Goal: Communication & Community: Answer question/provide support

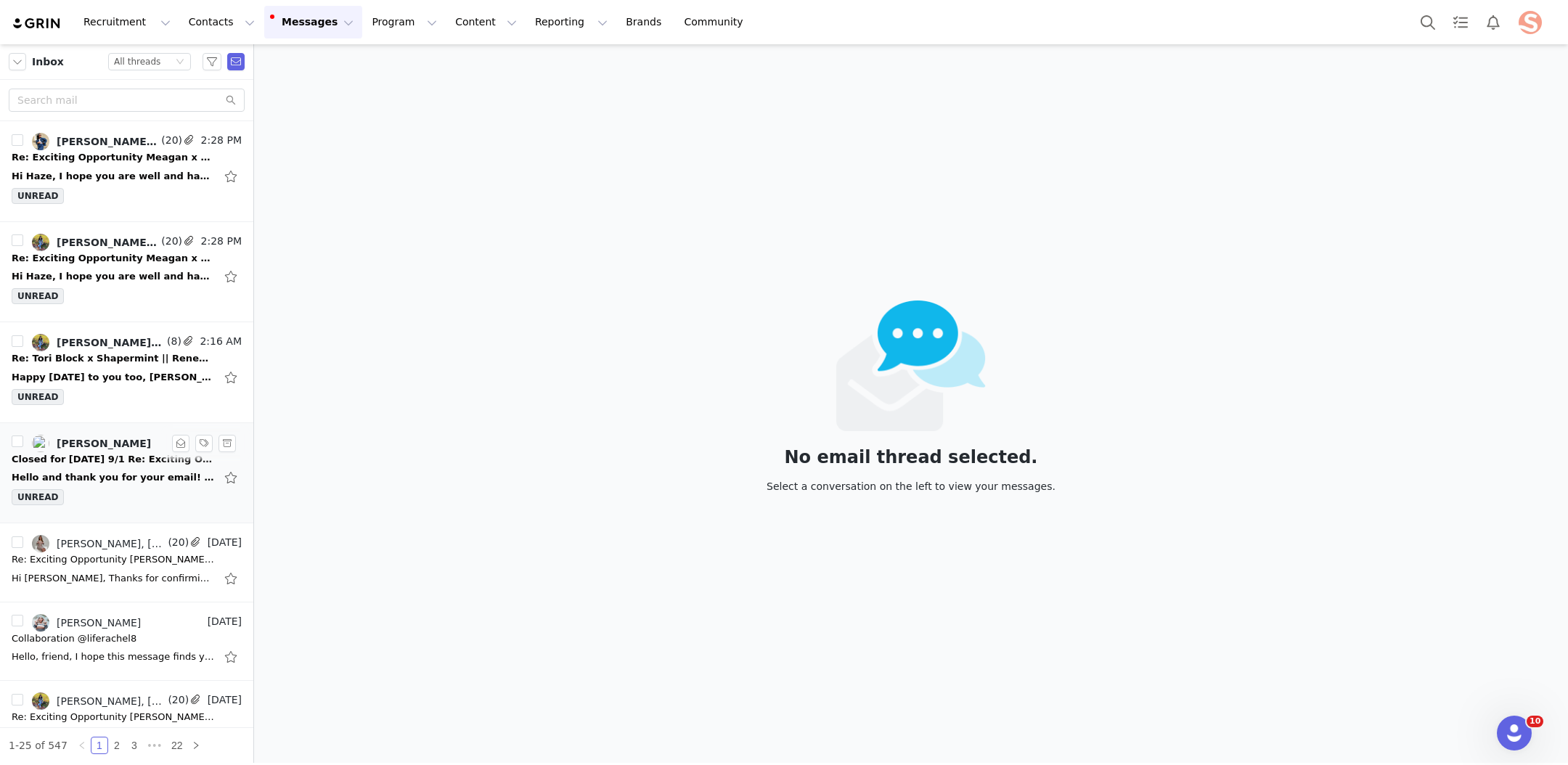
click at [124, 462] on div "Closed for [DATE] 9/1 Re: Exciting Opportunity [PERSON_NAME] x Shapermint — Let…" at bounding box center [113, 459] width 204 height 14
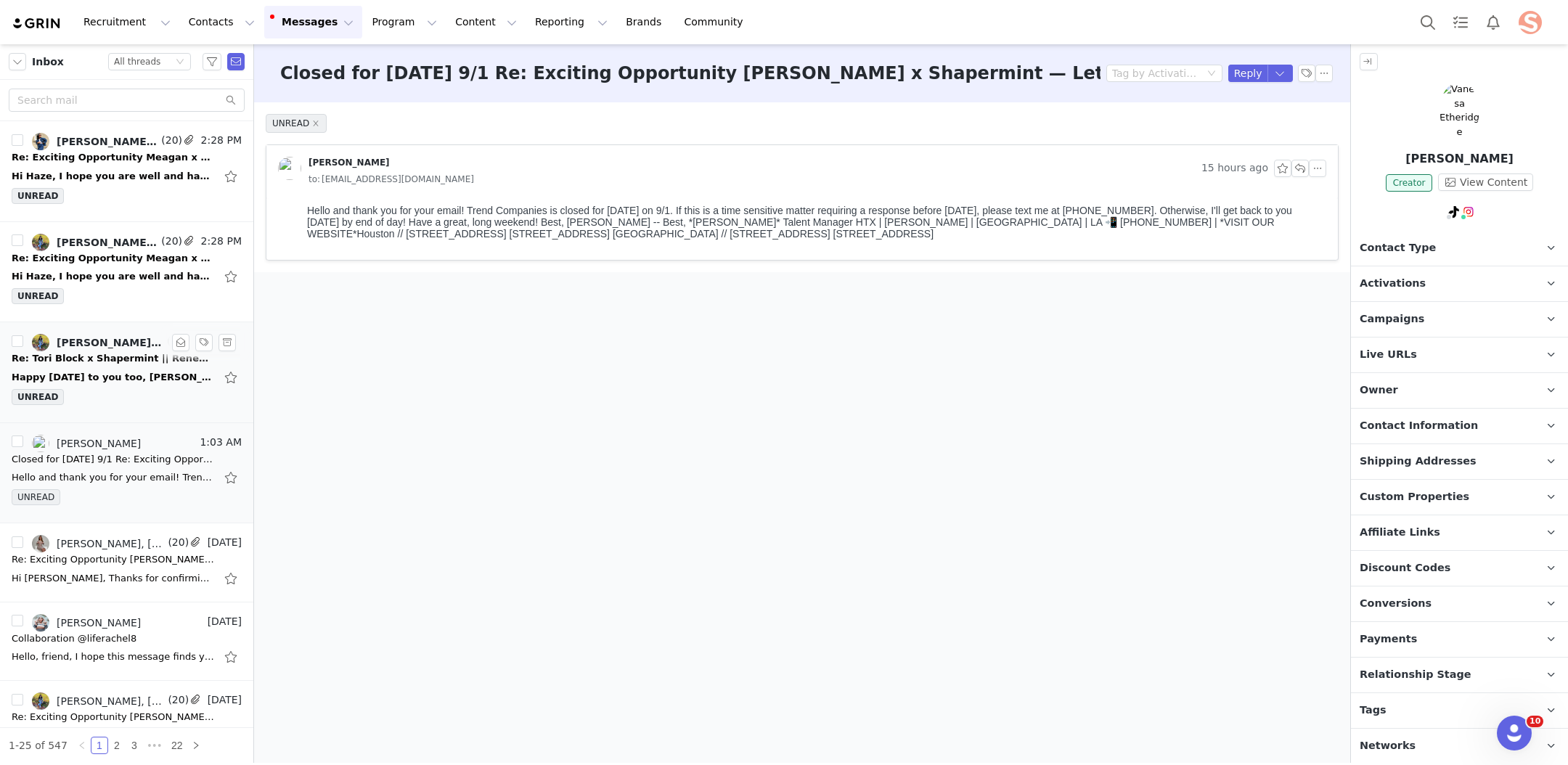
click at [103, 341] on div "[PERSON_NAME], [PERSON_NAME], [PERSON_NAME], [PERSON_NAME], [PERSON_NAME]" at bounding box center [110, 342] width 107 height 11
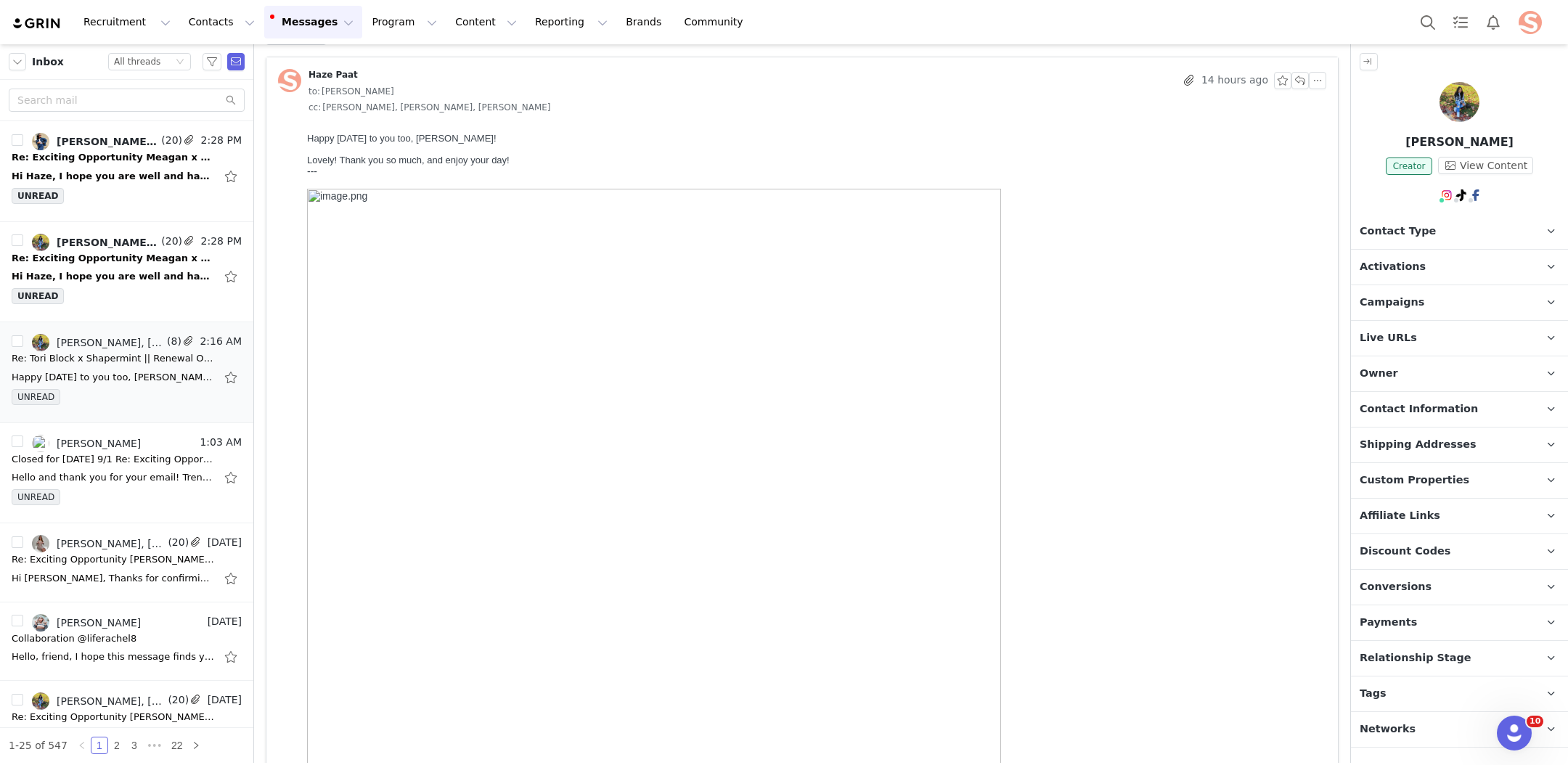
scroll to position [92, 0]
click at [102, 270] on div "Hi Haze, I hope you are well and having a great start to the week! I wanted to …" at bounding box center [113, 276] width 204 height 14
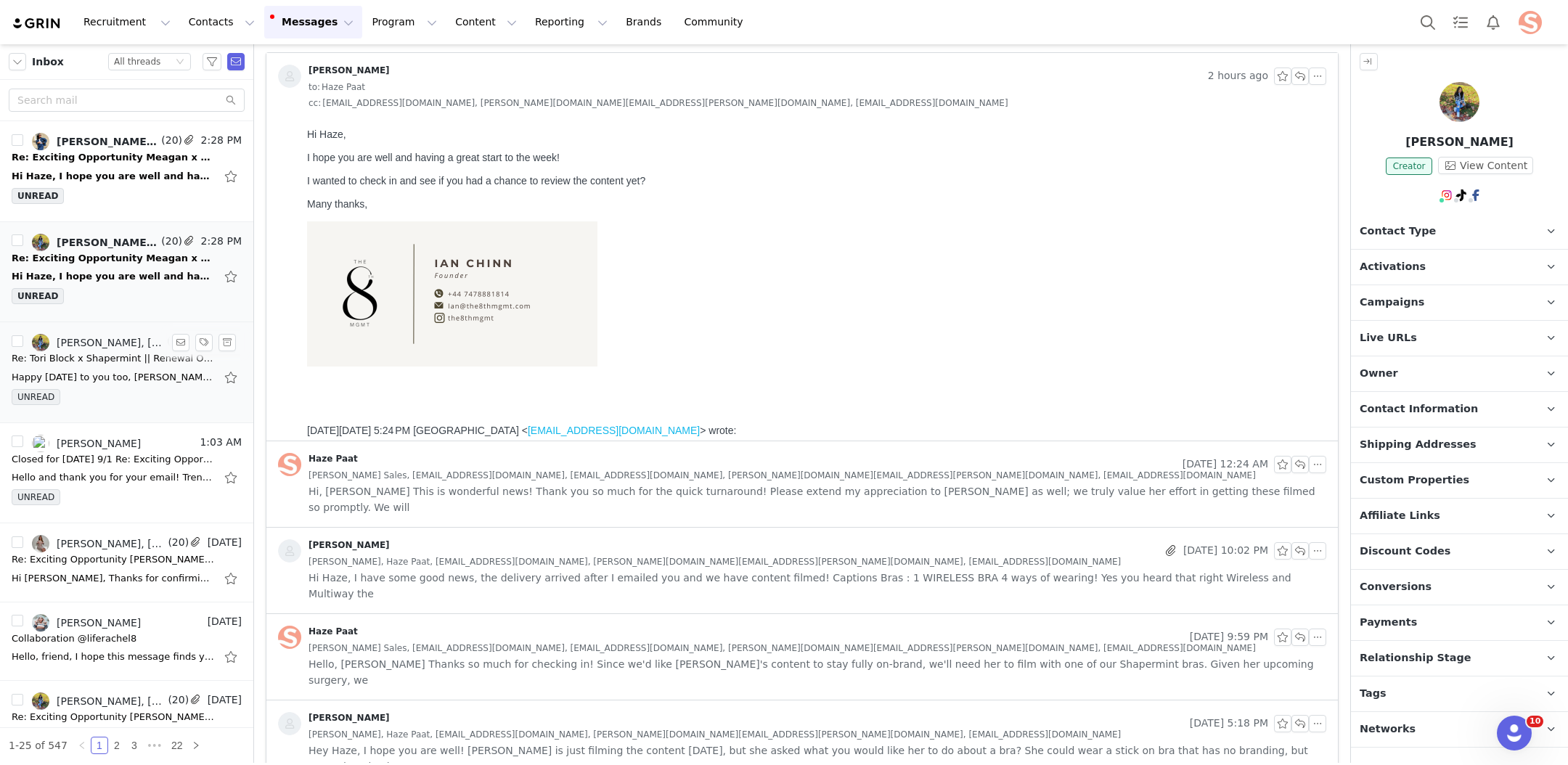
scroll to position [0, 0]
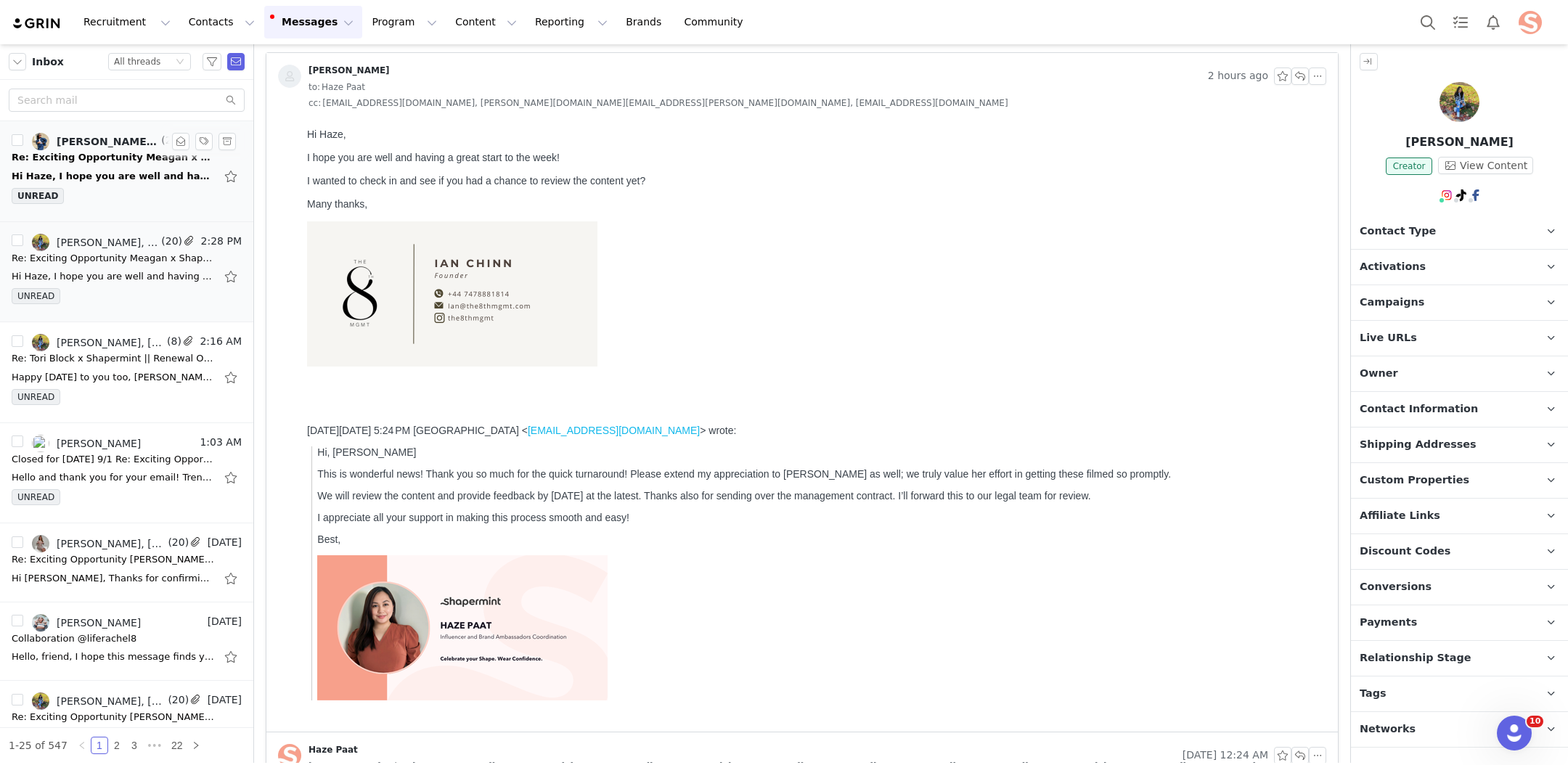
click at [124, 190] on div "UNREAD" at bounding box center [126, 199] width 230 height 22
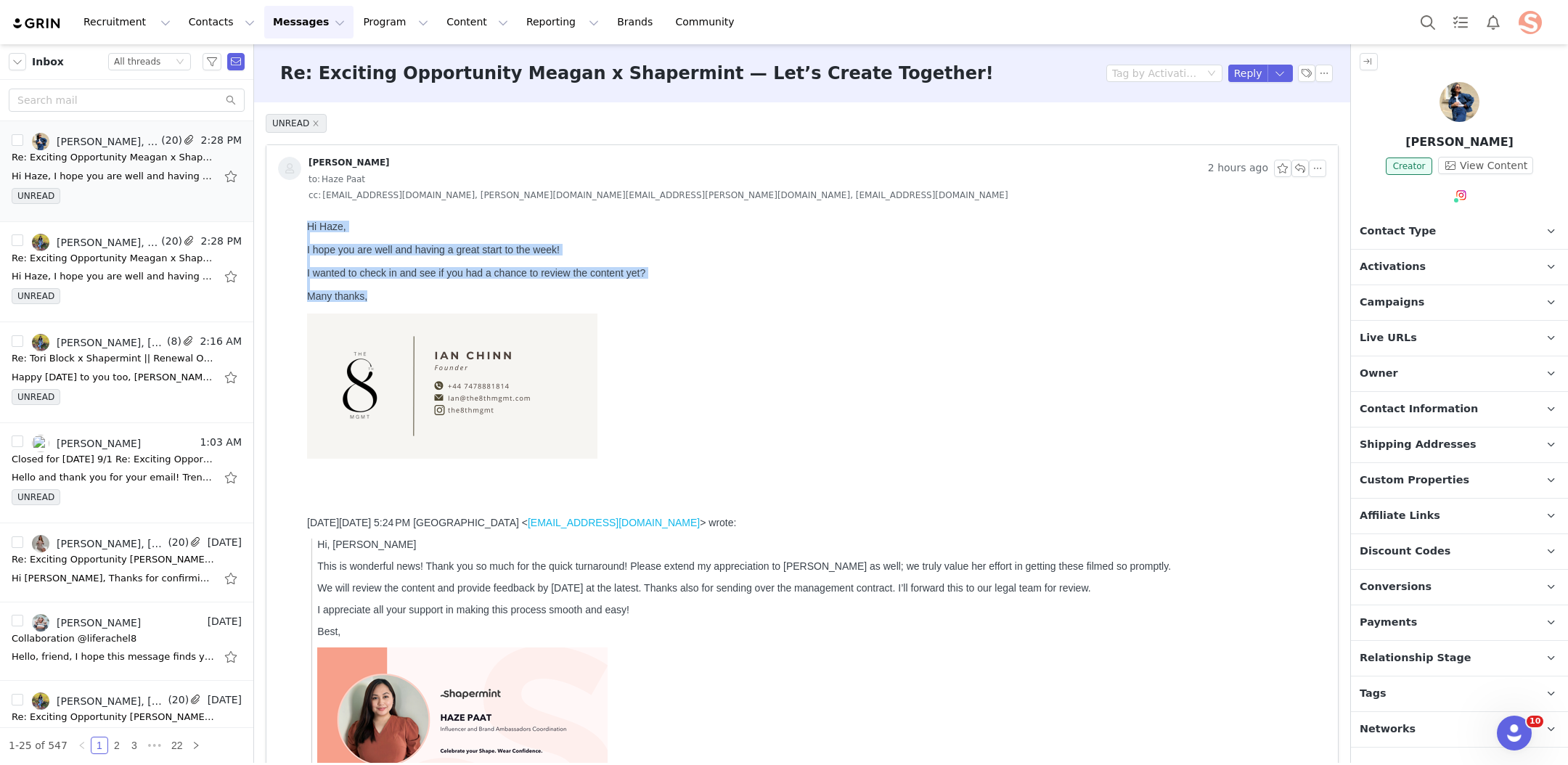
drag, startPoint x: 386, startPoint y: 302, endPoint x: 298, endPoint y: 228, distance: 115.0
click at [302, 228] on html "Hi Haze, I hope you are well and having a great start to the week! I wanted to …" at bounding box center [814, 519] width 1025 height 609
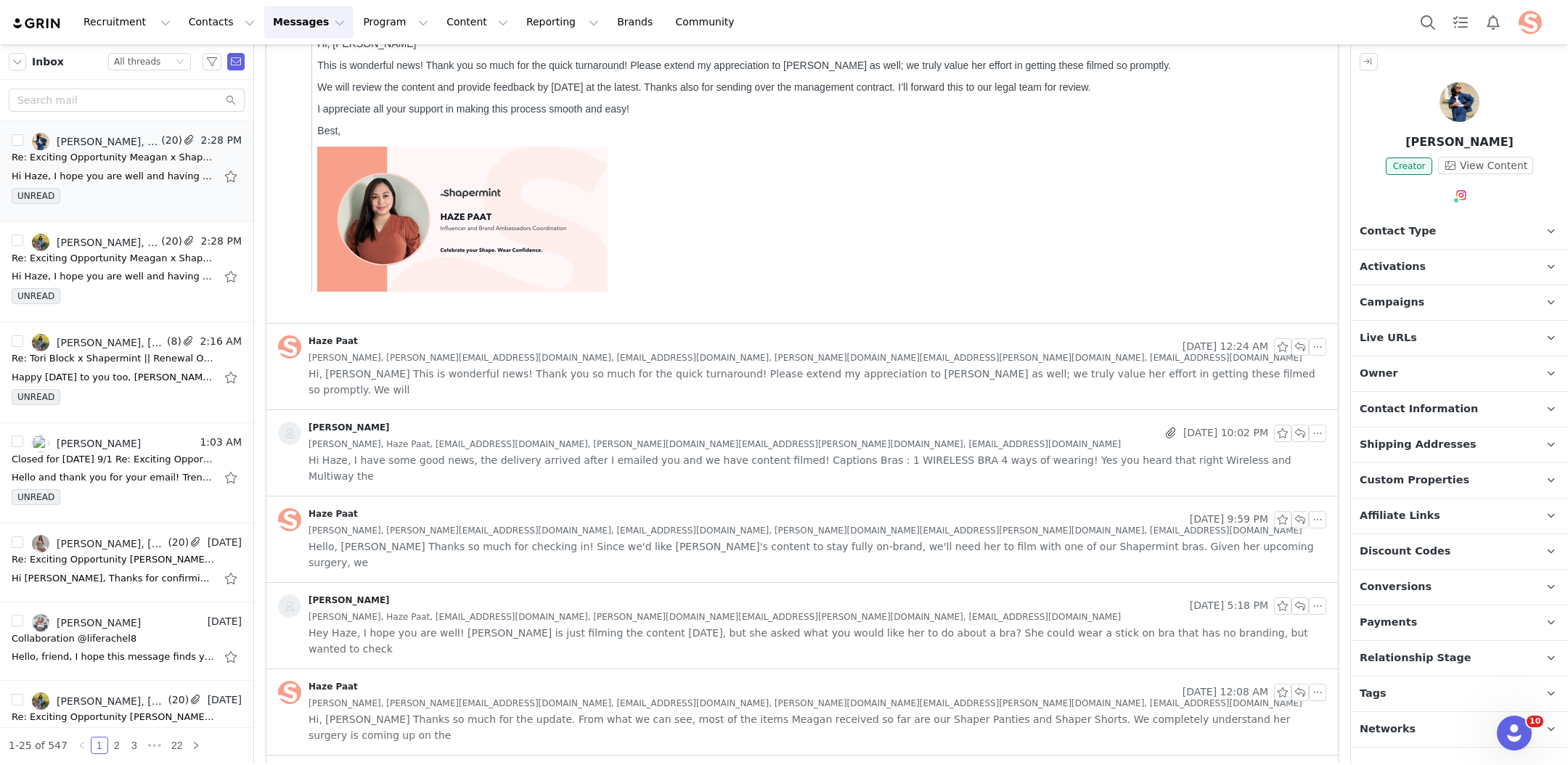
scroll to position [603, 0]
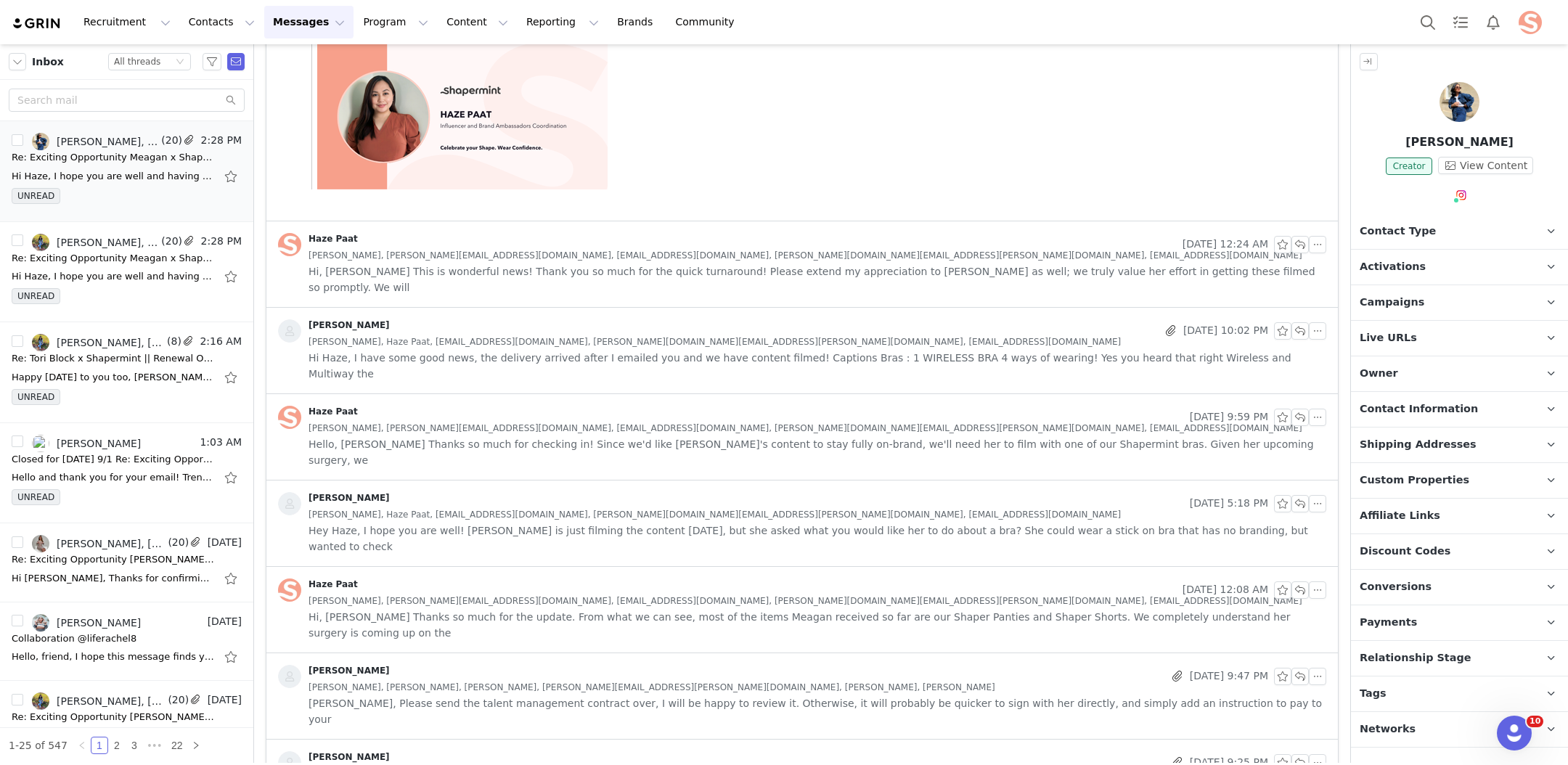
click at [659, 420] on span "[PERSON_NAME], [PERSON_NAME][EMAIL_ADDRESS][DOMAIN_NAME], [EMAIL_ADDRESS][DOMAI…" at bounding box center [805, 428] width 994 height 16
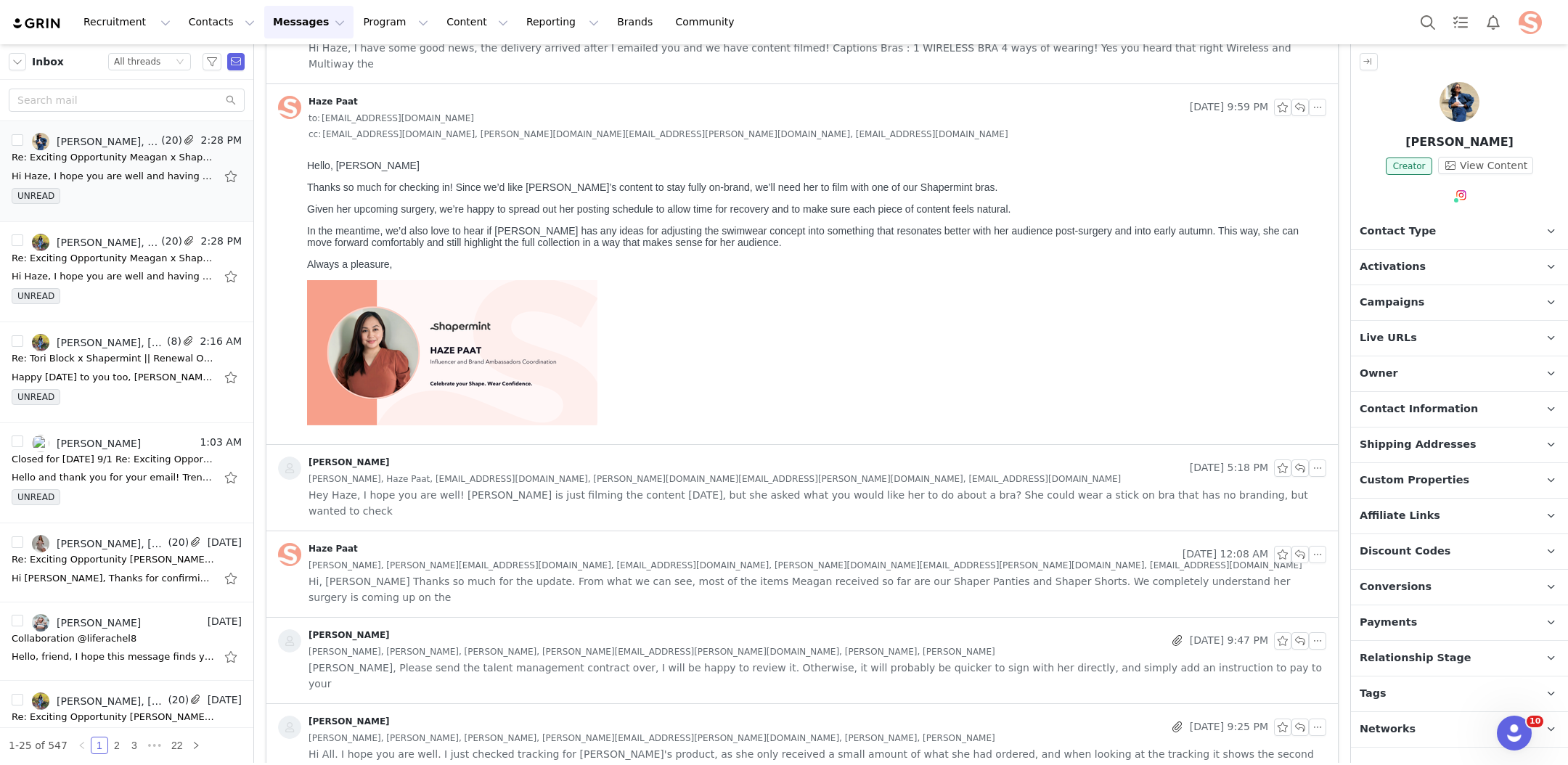
scroll to position [1057, 0]
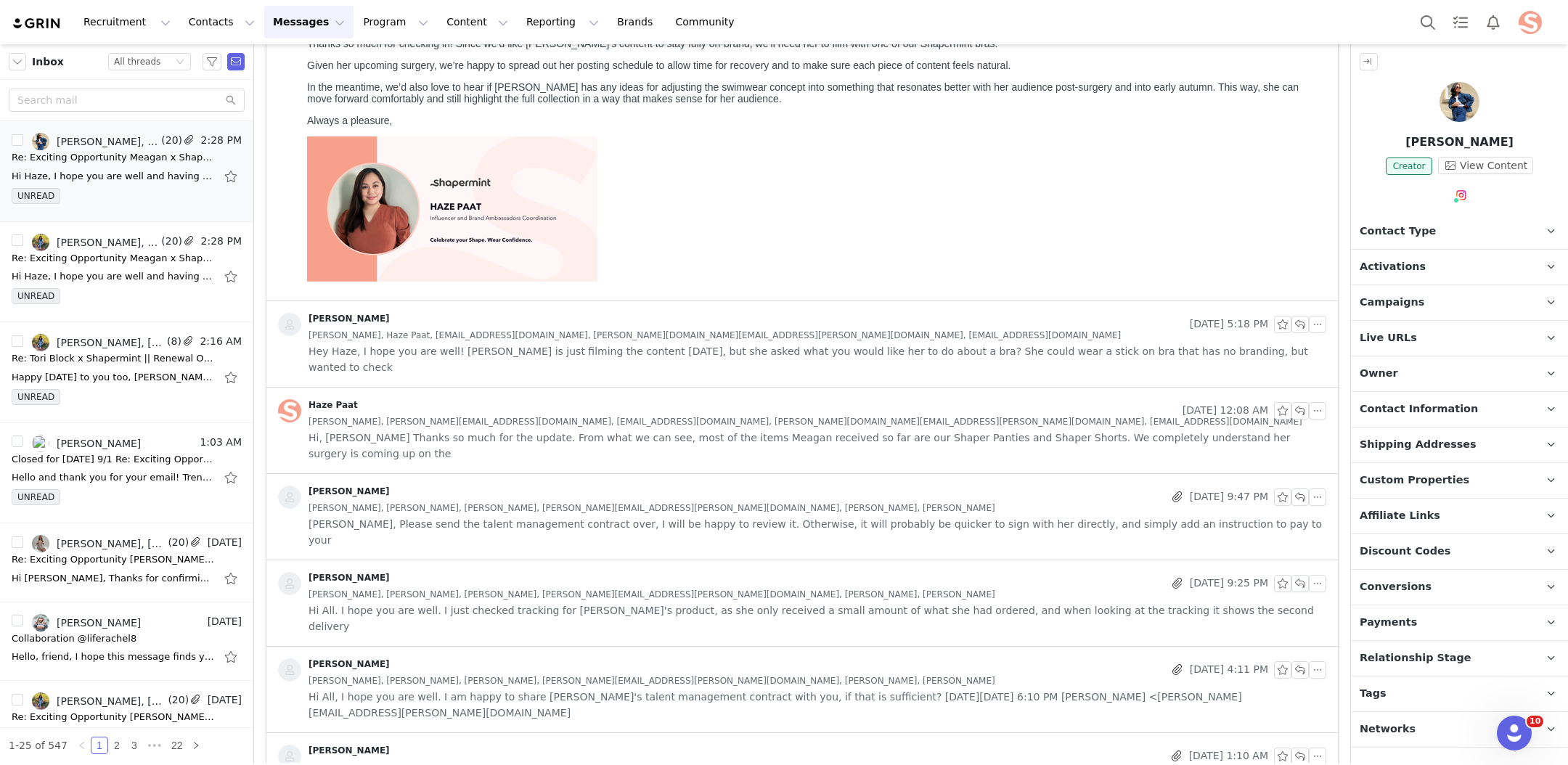
click at [638, 500] on span "[PERSON_NAME], [PERSON_NAME], [PERSON_NAME], [PERSON_NAME][EMAIL_ADDRESS][PERSO…" at bounding box center [651, 508] width 687 height 16
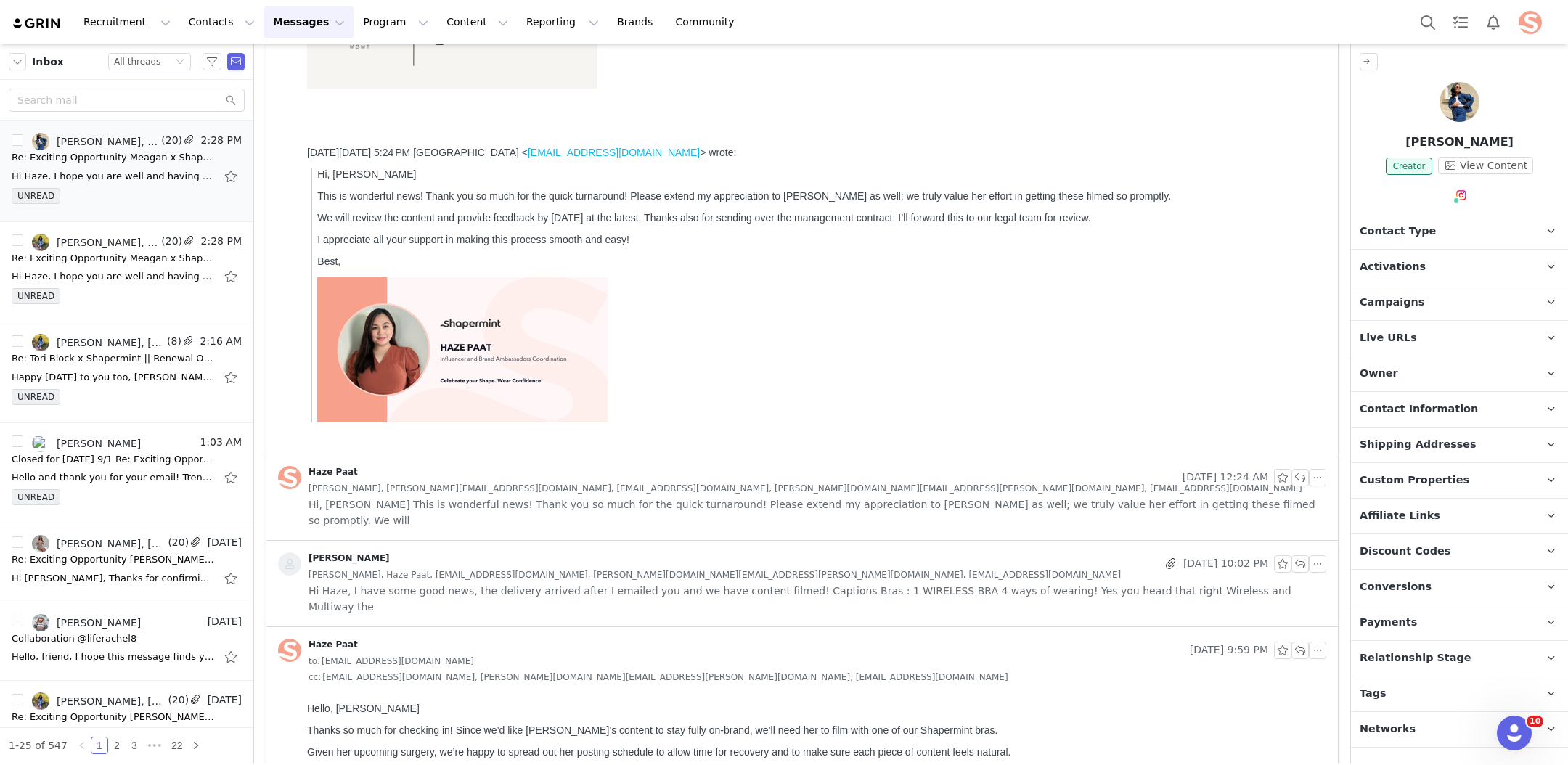
scroll to position [0, 0]
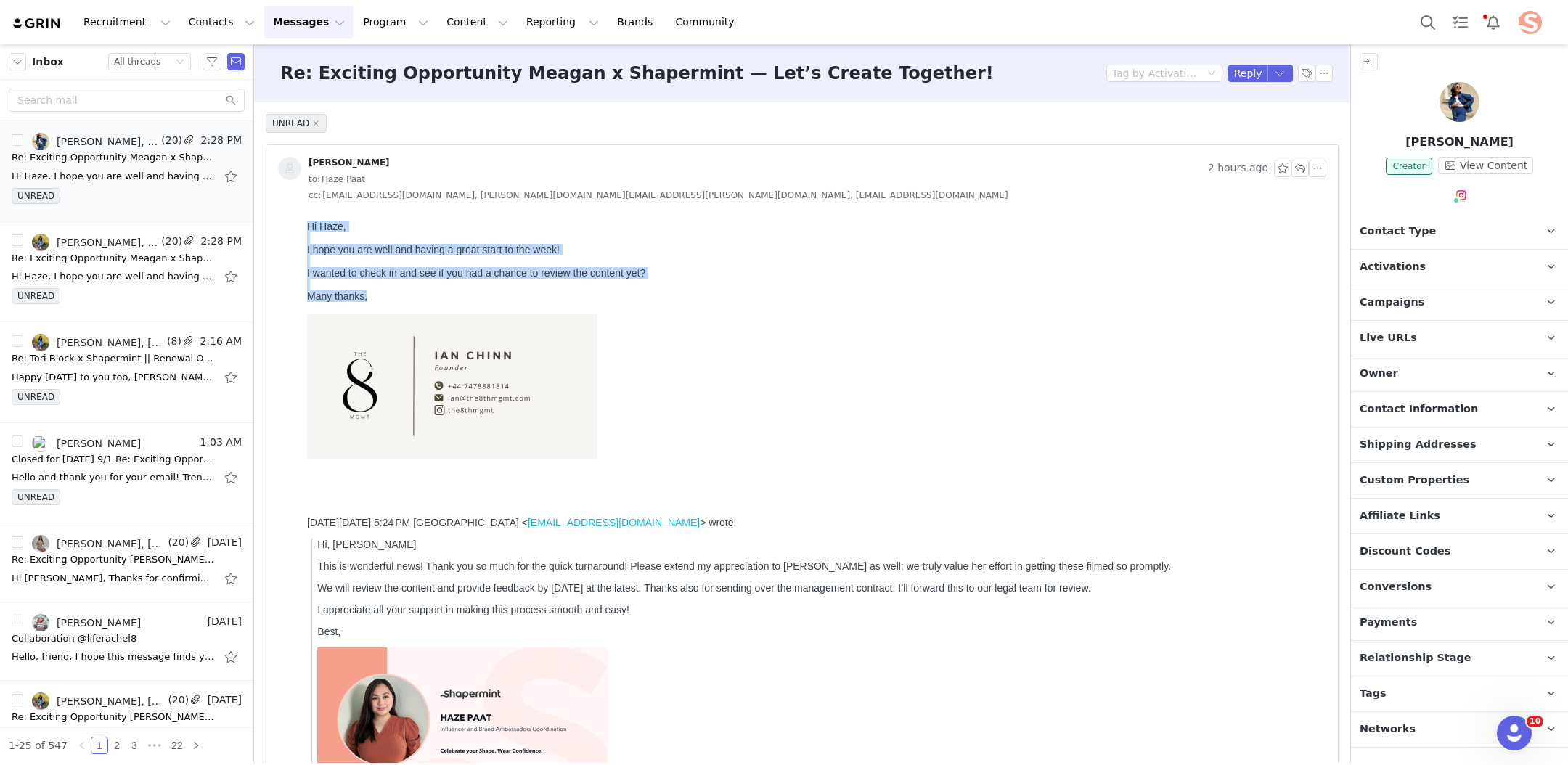
click at [504, 265] on div at bounding box center [813, 261] width 1013 height 11
drag, startPoint x: 387, startPoint y: 309, endPoint x: 293, endPoint y: 229, distance: 123.4
click at [302, 229] on html "Hi Haze, I hope you are well and having a great start to the week! I wanted to …" at bounding box center [814, 519] width 1025 height 609
copy div "Hi Haze, I hope you are well and having a great start to the week! I wanted to …"
click at [1323, 173] on button "button" at bounding box center [1317, 168] width 17 height 17
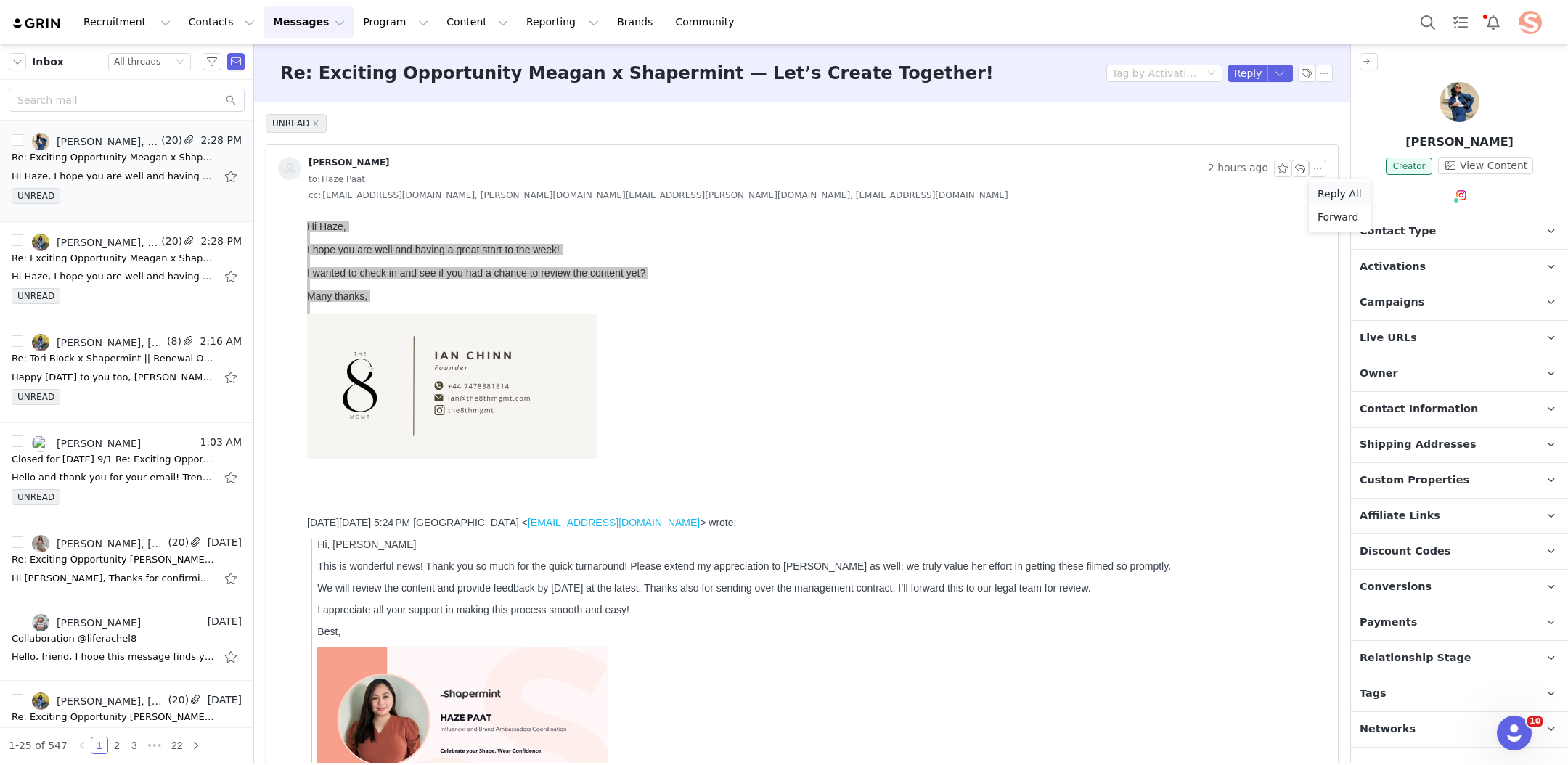
click at [1330, 197] on li "Reply All" at bounding box center [1339, 193] width 61 height 24
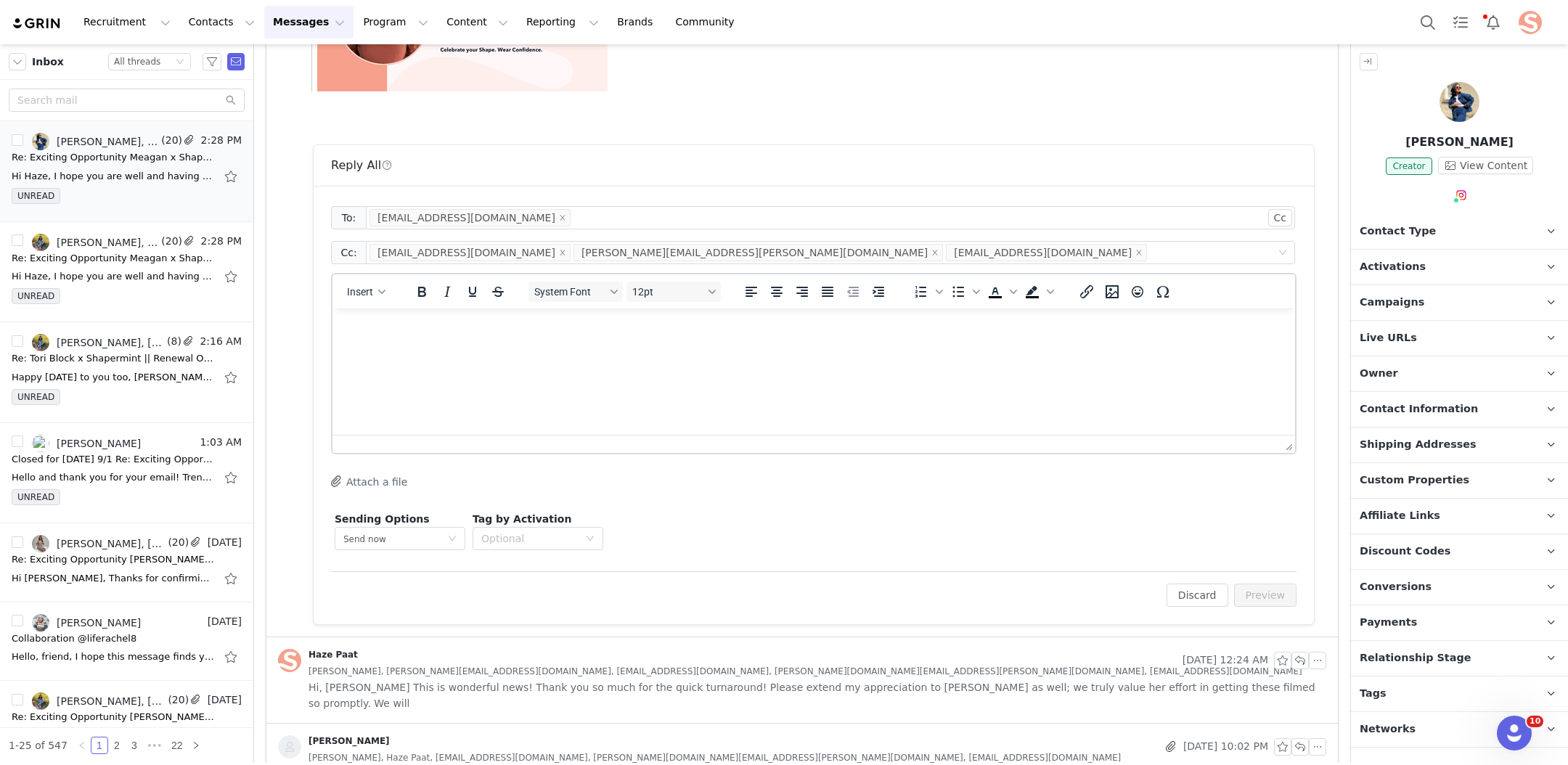
click at [437, 343] on html at bounding box center [813, 328] width 962 height 40
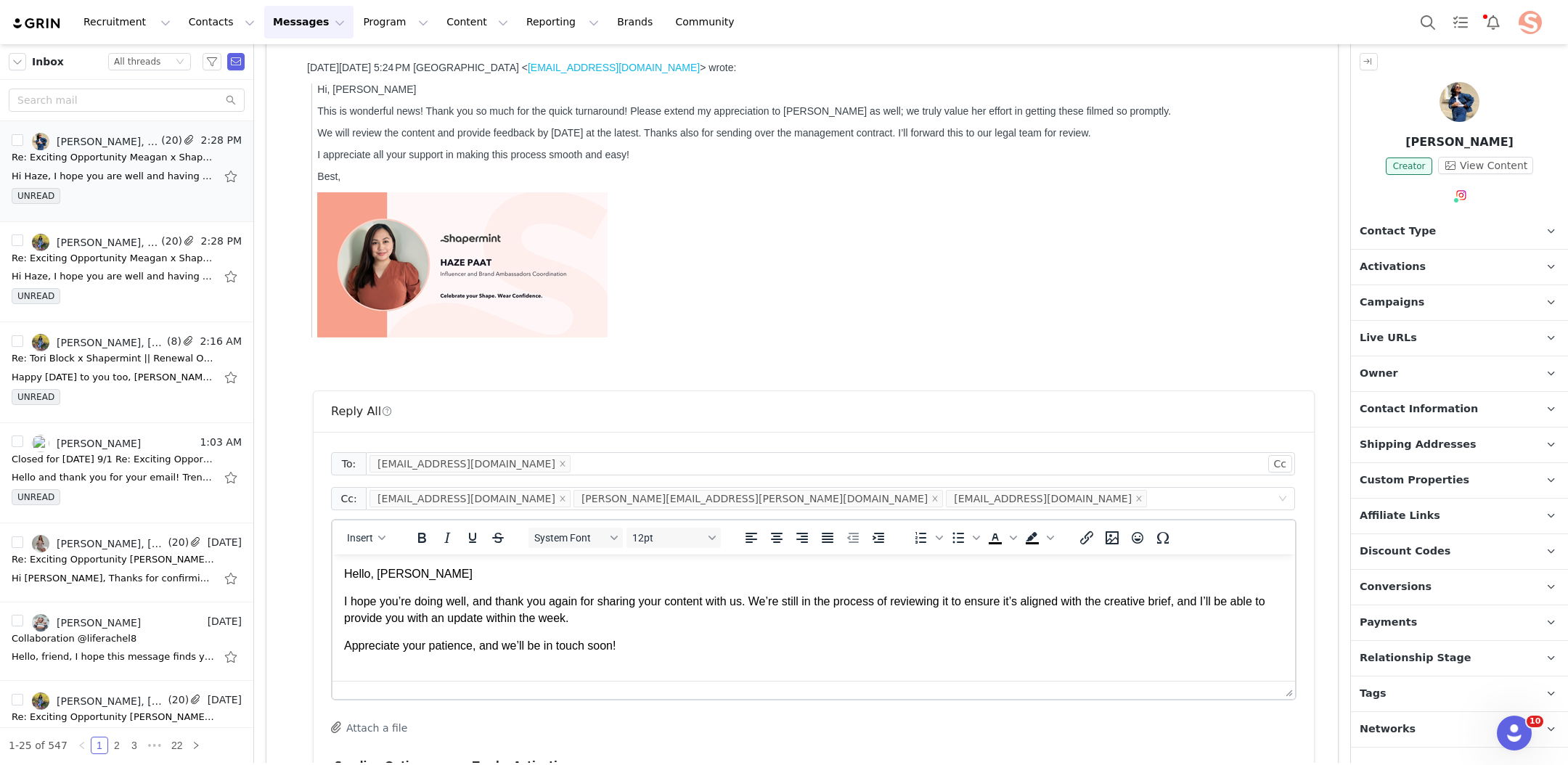
scroll to position [457, 0]
click at [454, 617] on p "I hope you’re doing well, and thank you again for sharing your content with us.…" at bounding box center [813, 608] width 939 height 33
click at [658, 640] on p "Appreciate your patience, and we’ll be in touch soon!" at bounding box center [813, 643] width 939 height 16
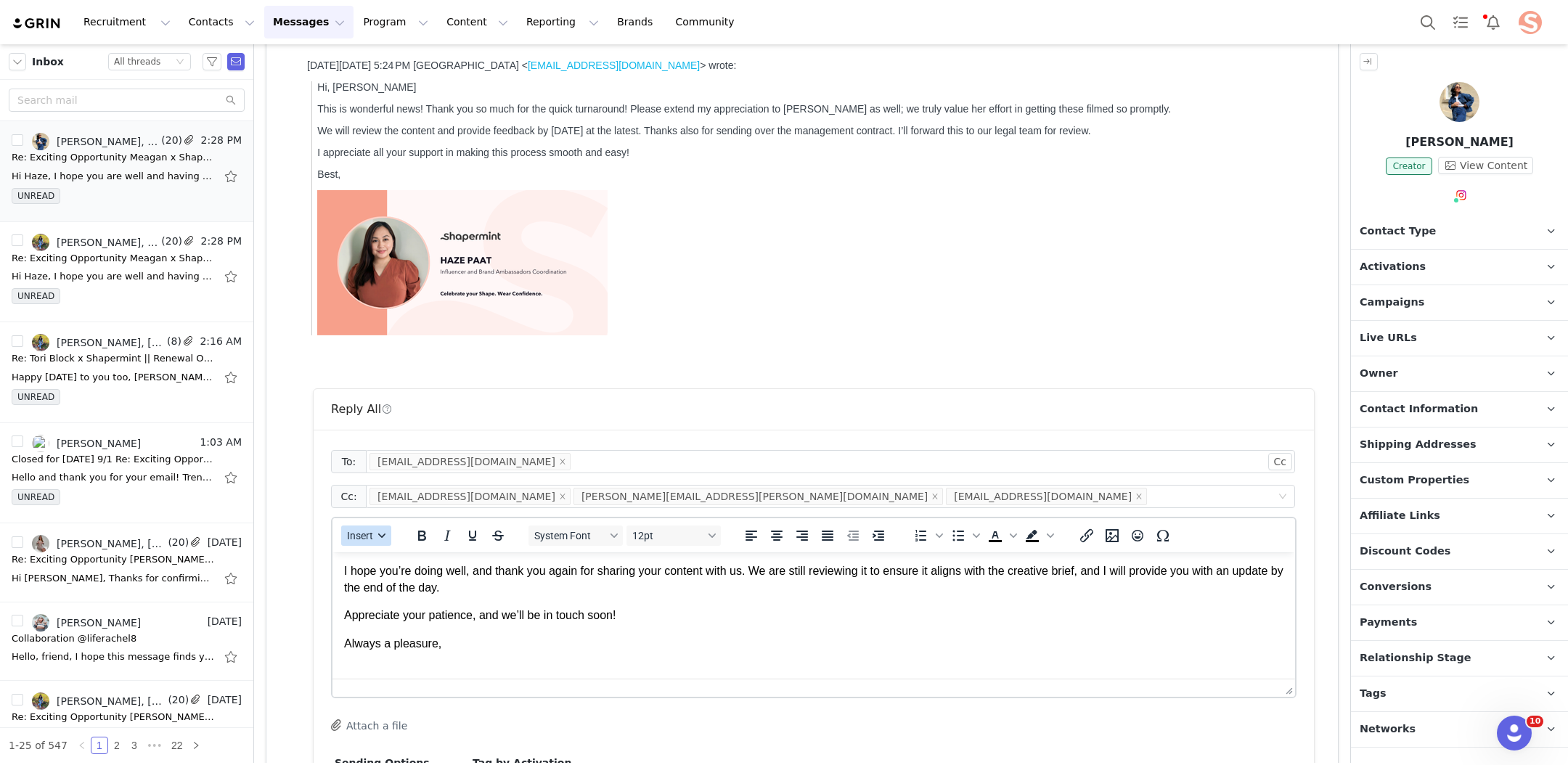
click at [362, 531] on span "Insert" at bounding box center [360, 535] width 26 height 11
click at [370, 602] on div "Insert Signature" at bounding box center [417, 606] width 131 height 17
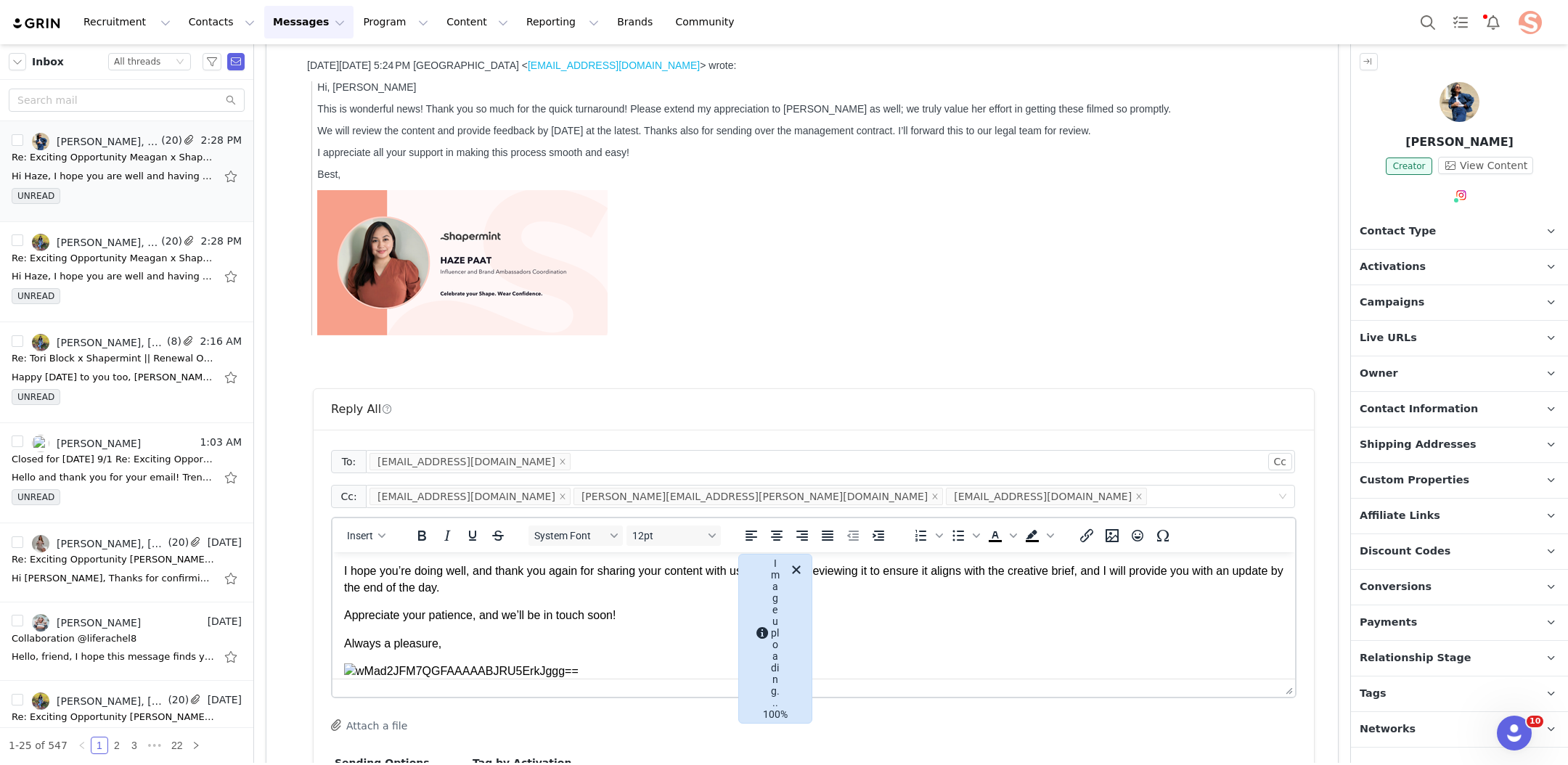
click at [526, 644] on p "Always a pleasure," at bounding box center [813, 643] width 939 height 16
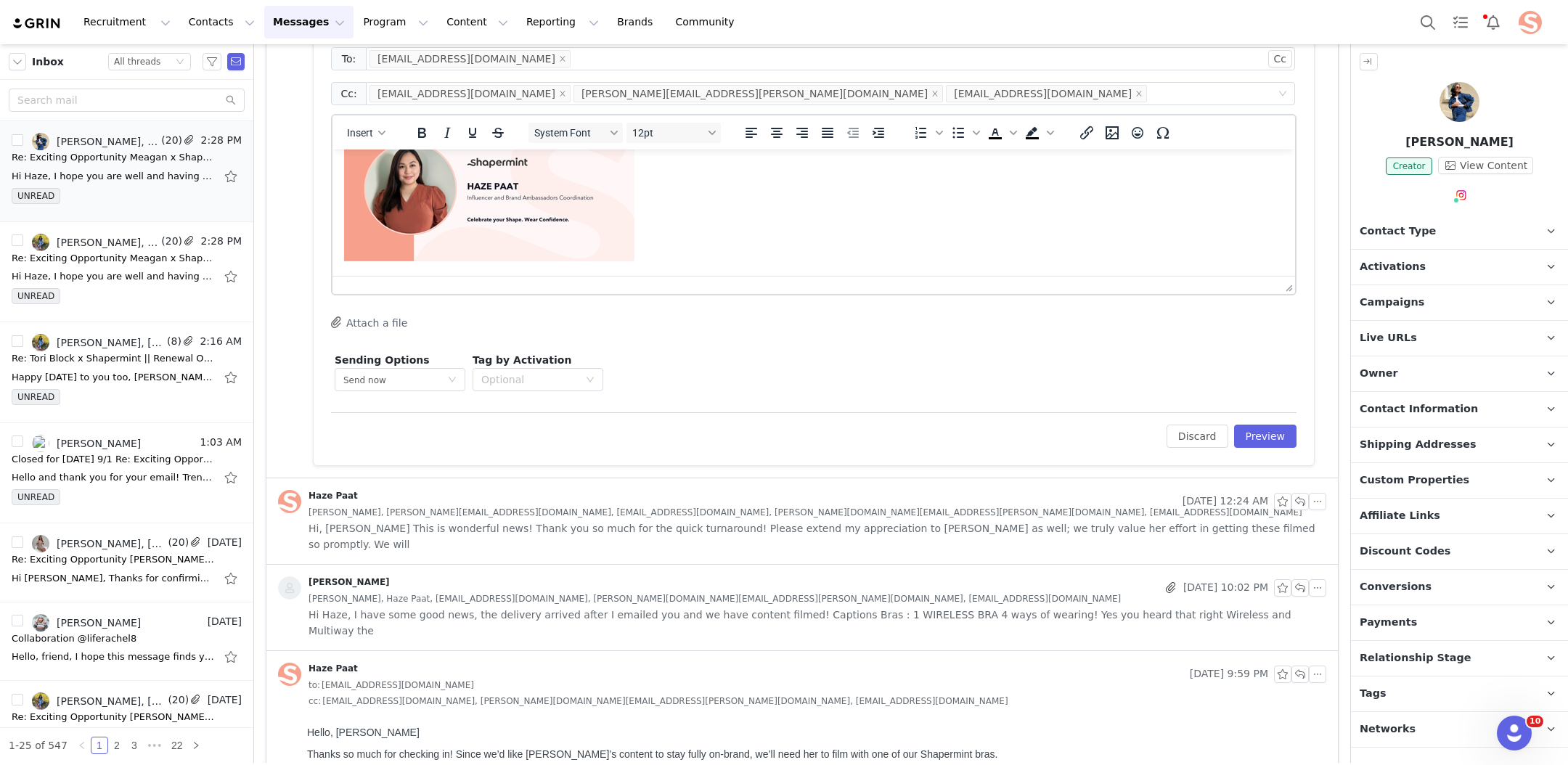
scroll to position [828, 0]
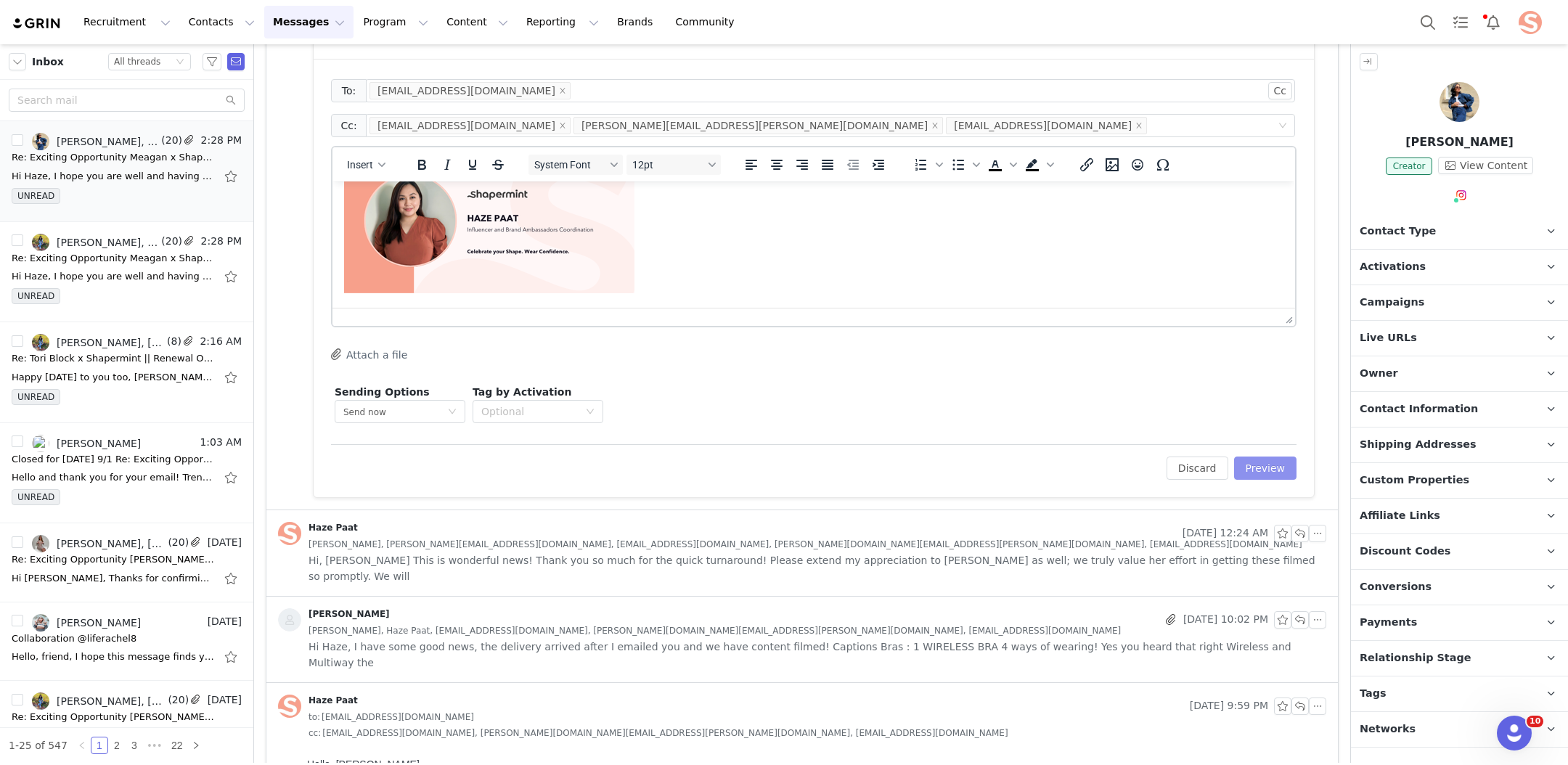
click at [1287, 467] on button "Preview" at bounding box center [1266, 468] width 63 height 24
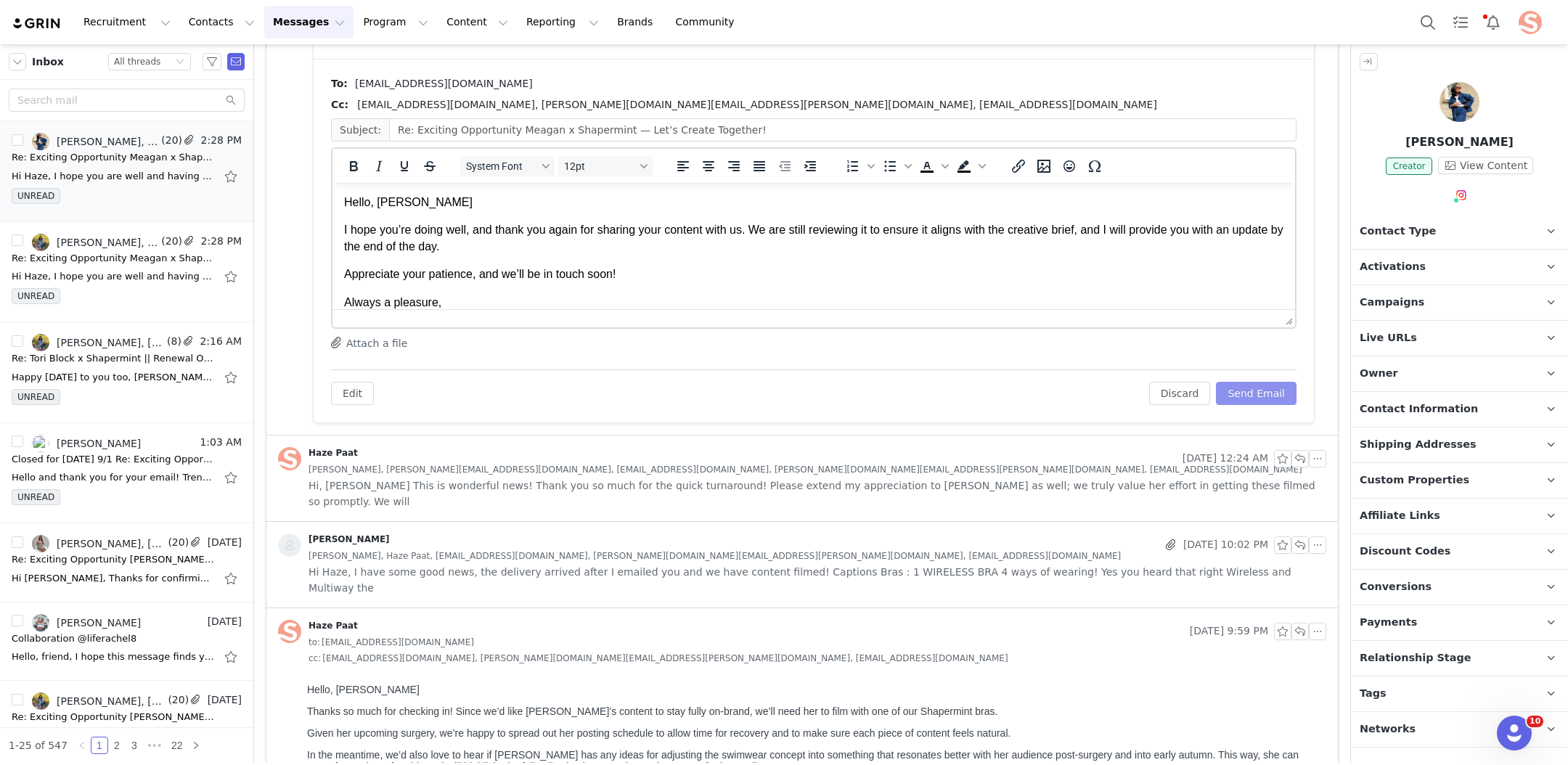
scroll to position [0, 0]
click at [1259, 393] on button "Send Email" at bounding box center [1256, 393] width 81 height 24
